Goal: Information Seeking & Learning: Learn about a topic

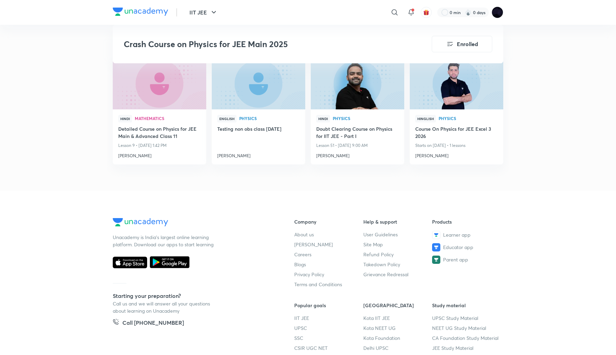
scroll to position [1217, 0]
click at [136, 9] on img at bounding box center [140, 12] width 55 height 8
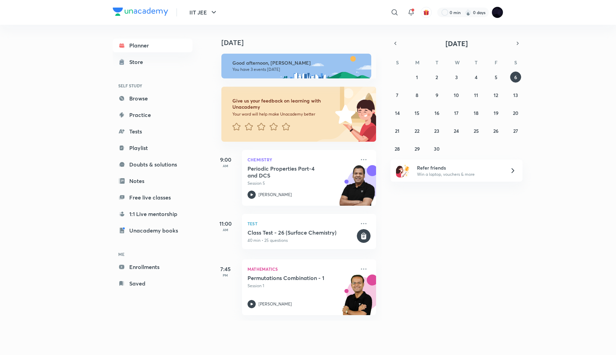
click at [205, 76] on div "Planner Store SELF STUDY Browse Practice Tests Playlist Doubts & solutions Note…" at bounding box center [159, 164] width 93 height 279
click at [496, 80] on abbr "5" at bounding box center [495, 77] width 3 height 7
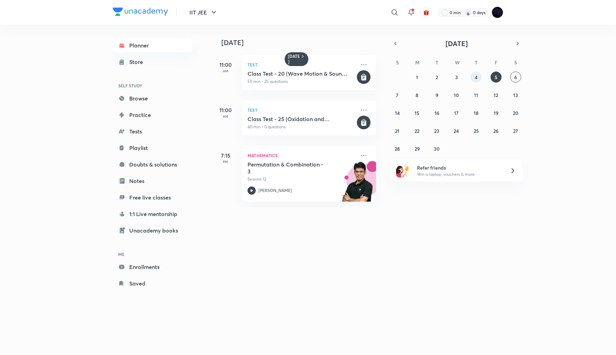
click at [477, 80] on abbr "4" at bounding box center [476, 77] width 3 height 7
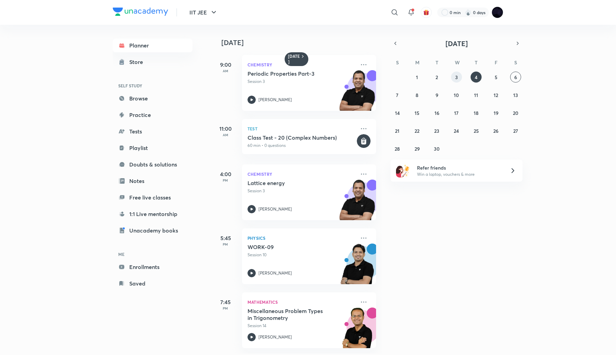
click at [458, 82] on button "3" at bounding box center [456, 76] width 11 height 11
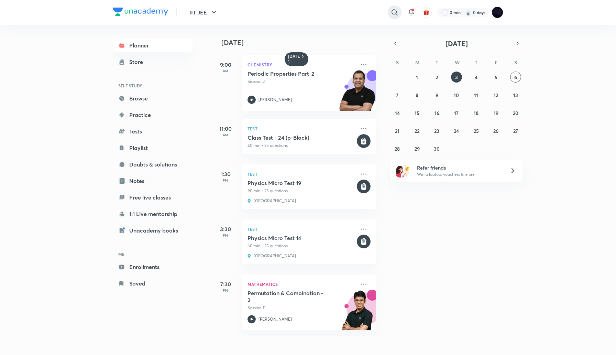
click at [397, 12] on icon at bounding box center [394, 12] width 8 height 8
type input "quiz"
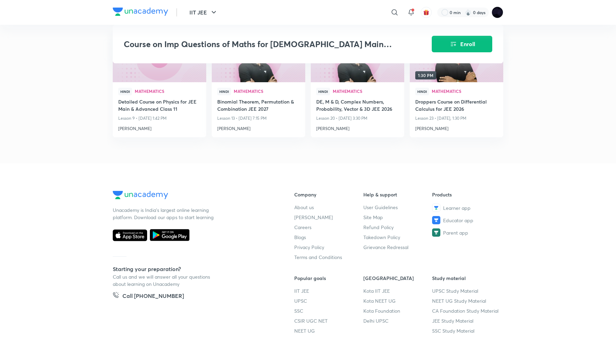
scroll to position [867, 0]
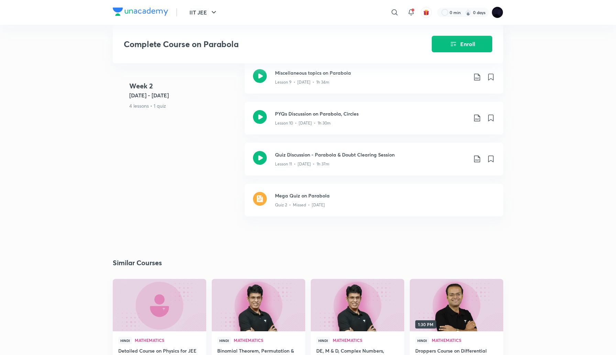
scroll to position [584, 0]
